Goal: Transaction & Acquisition: Purchase product/service

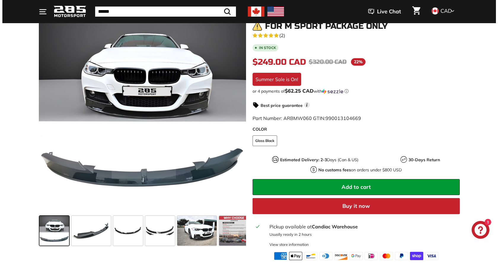
scroll to position [125, 0]
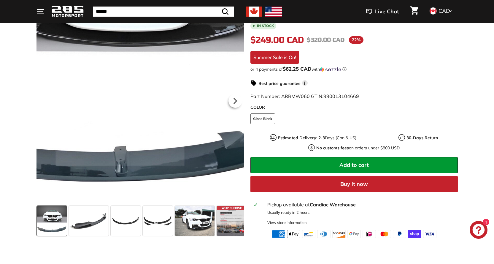
click at [163, 171] on div at bounding box center [139, 99] width 207 height 207
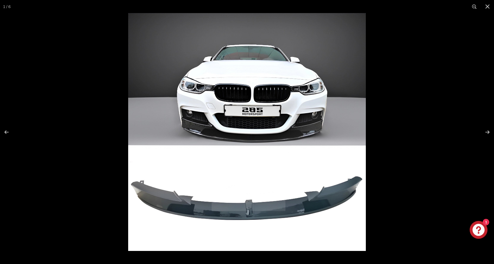
click at [213, 145] on img at bounding box center [247, 132] width 238 height 238
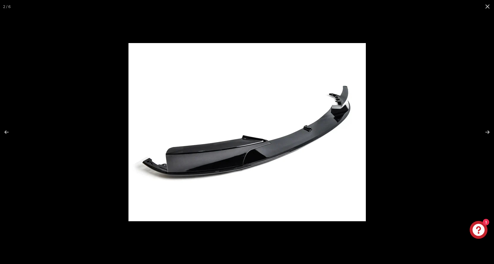
click at [215, 142] on img at bounding box center [246, 132] width 237 height 178
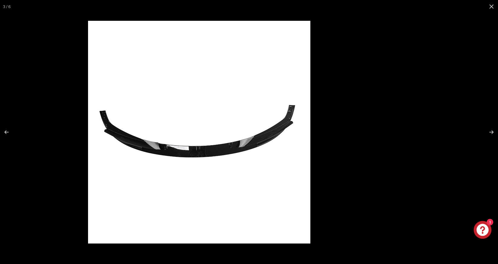
click at [250, 150] on img at bounding box center [199, 132] width 222 height 222
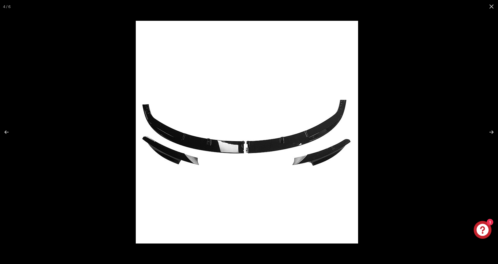
click at [247, 150] on img at bounding box center [247, 132] width 222 height 222
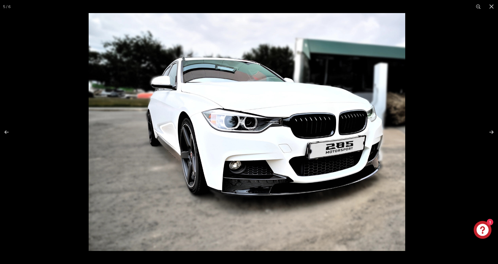
click at [278, 157] on img at bounding box center [247, 132] width 317 height 238
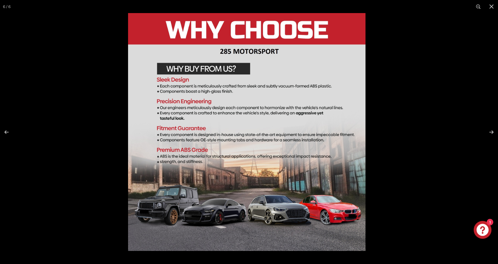
scroll to position [0, 4]
click at [280, 157] on img at bounding box center [247, 132] width 238 height 238
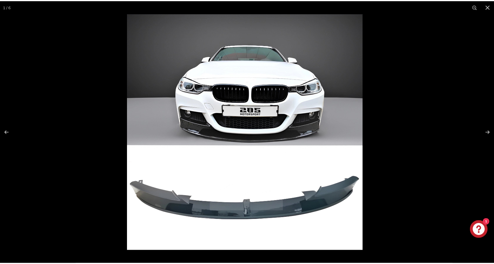
scroll to position [0, 0]
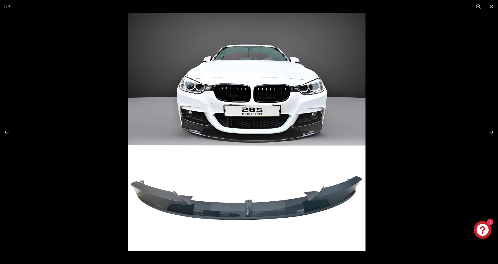
click at [259, 155] on img at bounding box center [247, 132] width 238 height 238
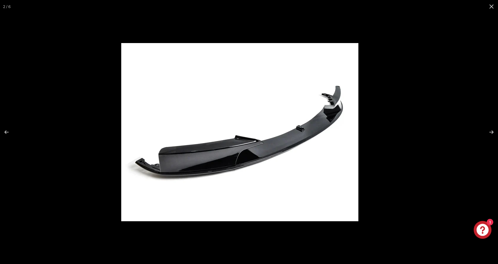
click at [292, 156] on img at bounding box center [239, 132] width 237 height 178
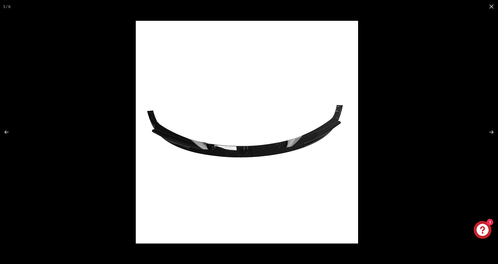
click at [288, 154] on img at bounding box center [247, 132] width 222 height 222
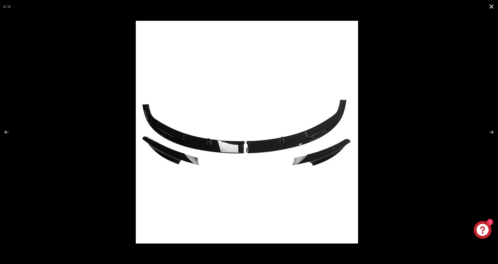
click at [490, 4] on button at bounding box center [491, 6] width 13 height 13
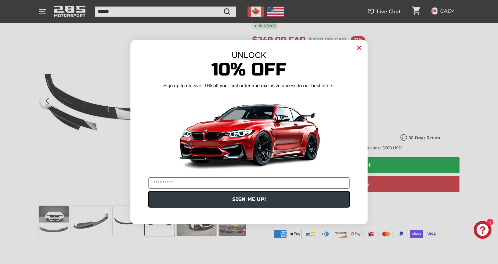
click at [360, 50] on circle "Close dialog" at bounding box center [359, 47] width 9 height 9
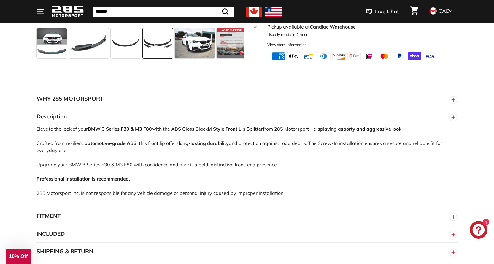
scroll to position [302, 0]
click at [260, 144] on div "Elevate the look of your BMW 3 Series F30 & M3 F80 with the ABS Gloss Black M S…" at bounding box center [246, 166] width 421 height 82
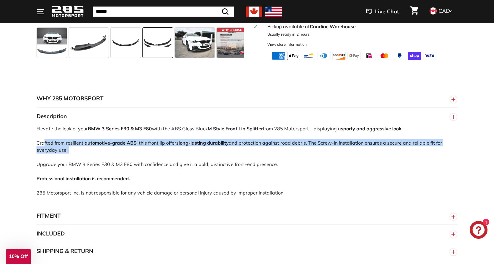
click at [260, 144] on div "Elevate the look of your BMW 3 Series F30 & M3 F80 with the ABS Gloss Black M S…" at bounding box center [246, 166] width 421 height 82
click at [271, 150] on div "Elevate the look of your BMW 3 Series F30 & M3 F80 with the ABS Gloss Black M S…" at bounding box center [246, 166] width 421 height 82
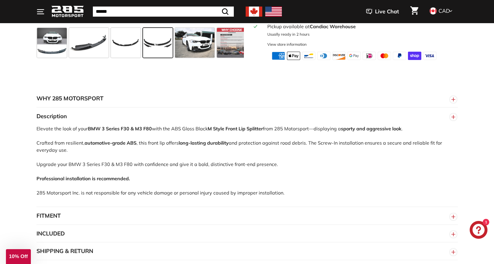
click at [39, 167] on div "Elevate the look of your BMW 3 Series F30 & M3 F80 with the ABS Gloss Black M S…" at bounding box center [246, 166] width 421 height 82
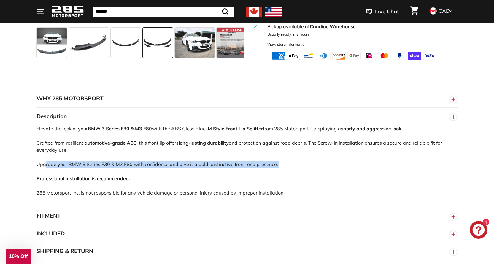
click at [39, 167] on div "Elevate the look of your BMW 3 Series F30 & M3 F80 with the ABS Gloss Black M S…" at bounding box center [246, 166] width 421 height 82
click at [47, 165] on div "Elevate the look of your BMW 3 Series F30 & M3 F80 with the ABS Gloss Black M S…" at bounding box center [246, 166] width 421 height 82
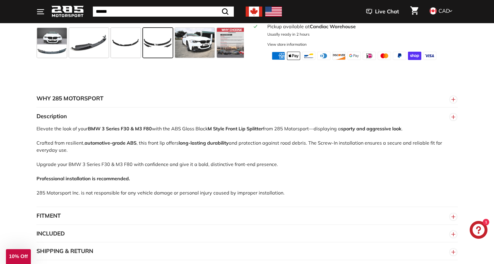
click at [36, 141] on div "Elevate the look of your BMW 3 Series F30 & M3 F80 with the ABS Gloss Black M S…" at bounding box center [246, 166] width 421 height 82
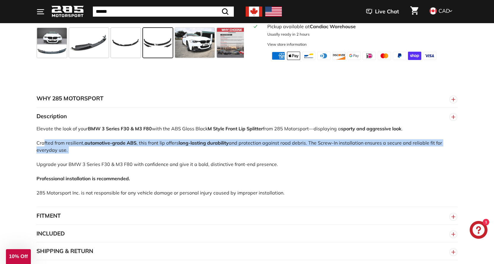
click at [36, 141] on div "Elevate the look of your BMW 3 Series F30 & M3 F80 with the ABS Gloss Black M S…" at bounding box center [246, 166] width 421 height 82
click at [71, 152] on div "Elevate the look of your BMW 3 Series F30 & M3 F80 with the ABS Gloss Black M S…" at bounding box center [246, 166] width 421 height 82
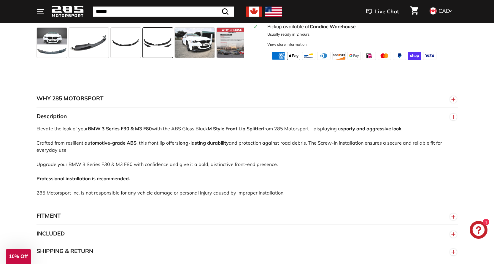
click at [41, 177] on strong "Professional installation is recommended." at bounding box center [82, 178] width 93 height 6
click at [62, 195] on div "Elevate the look of your BMW 3 Series F30 & M3 F80 with the ABS Gloss Black M S…" at bounding box center [246, 166] width 421 height 82
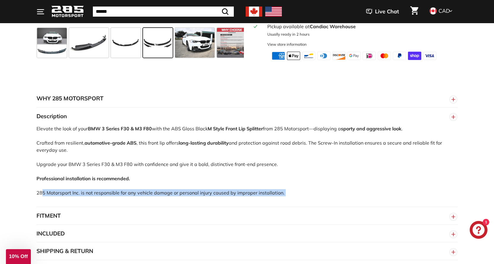
click at [62, 195] on div "Elevate the look of your BMW 3 Series F30 & M3 F80 with the ABS Gloss Black M S…" at bounding box center [246, 166] width 421 height 82
click at [125, 211] on button "FITMENT" at bounding box center [246, 216] width 421 height 18
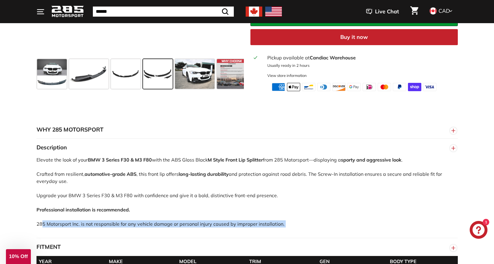
scroll to position [332, 0]
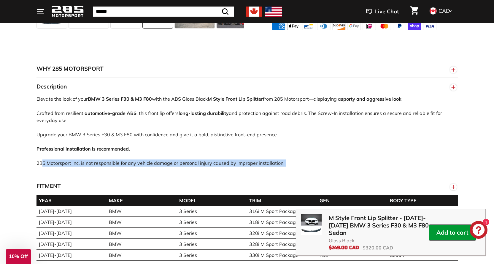
click at [370, 161] on div "Elevate the look of your BMW 3 Series F30 & M3 F80 with the ABS Gloss Black M S…" at bounding box center [246, 136] width 421 height 82
